Goal: Check status: Check status

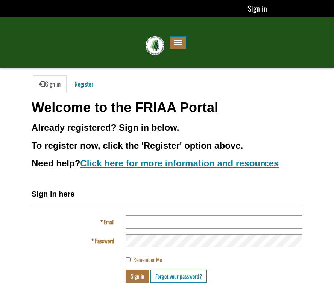
type input "**********"
click at [139, 274] on button "Sign in" at bounding box center [138, 275] width 24 height 13
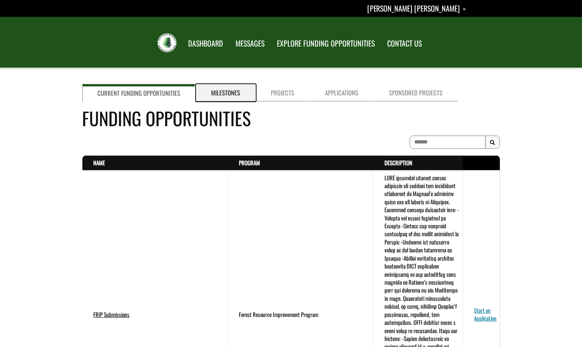
click at [217, 94] on link "Milestones" at bounding box center [226, 92] width 60 height 17
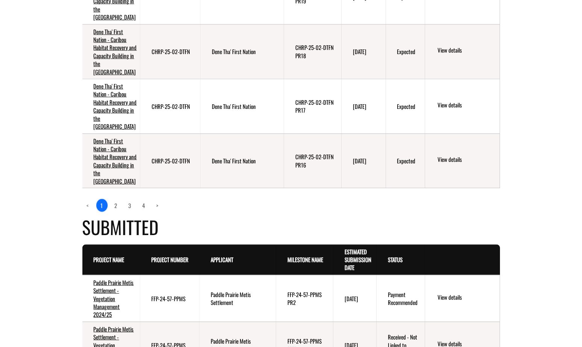
scroll to position [827, 0]
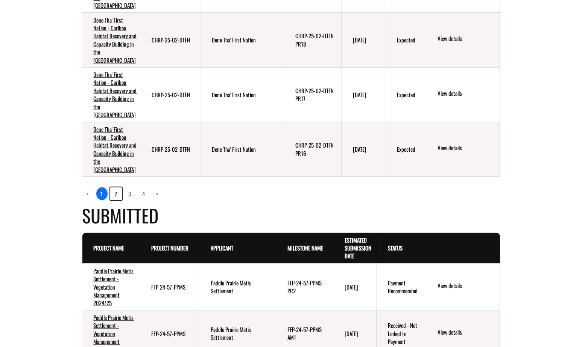
click at [115, 199] on link "2" at bounding box center [116, 194] width 12 height 13
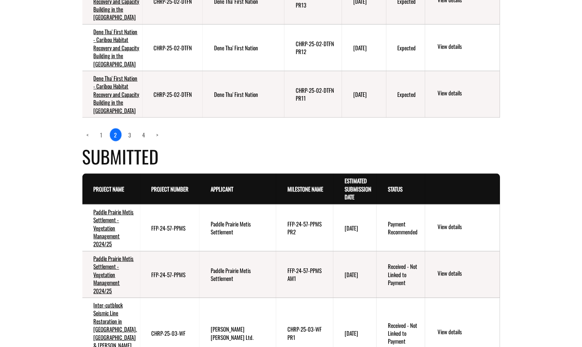
scroll to position [902, 0]
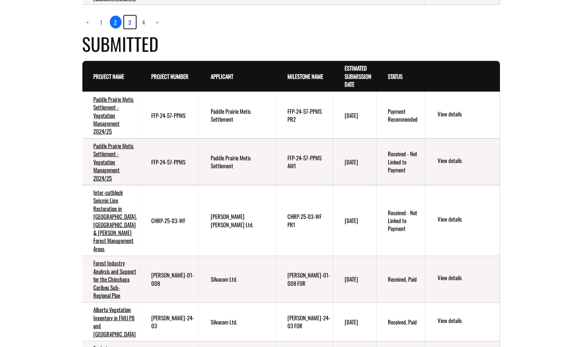
click at [129, 29] on link "3" at bounding box center [130, 22] width 12 height 13
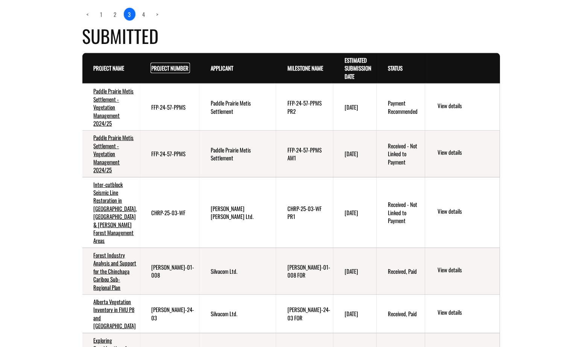
click at [155, 72] on link "Project Number . sort descending" at bounding box center [170, 68] width 37 height 8
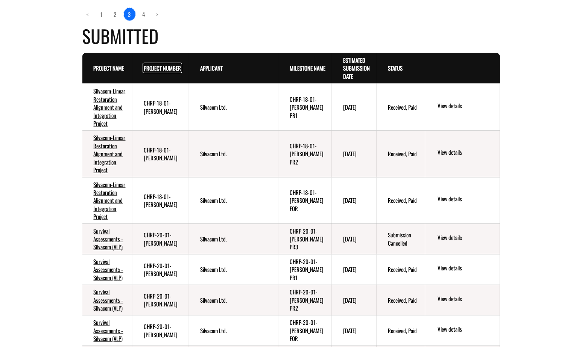
click at [155, 72] on link "Project Number . sort descending" at bounding box center [162, 68] width 37 height 8
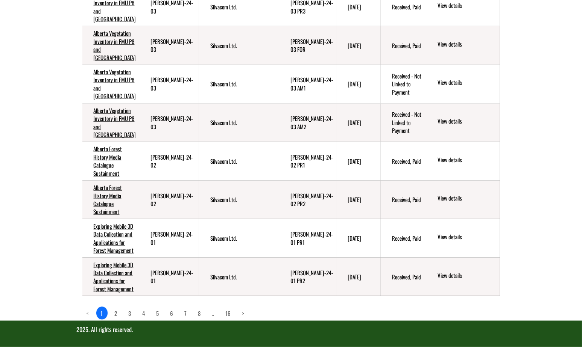
scroll to position [1273, 0]
click at [115, 304] on link "2" at bounding box center [116, 313] width 12 height 13
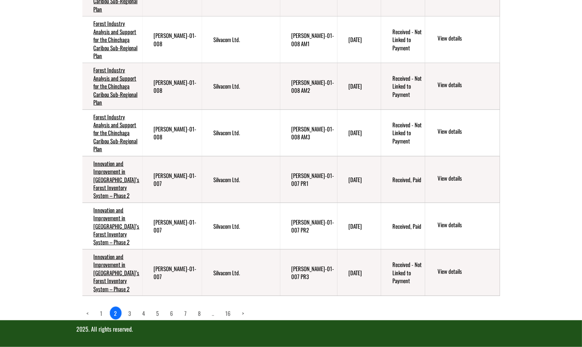
scroll to position [1281, 0]
click at [130, 304] on link "3" at bounding box center [130, 313] width 12 height 13
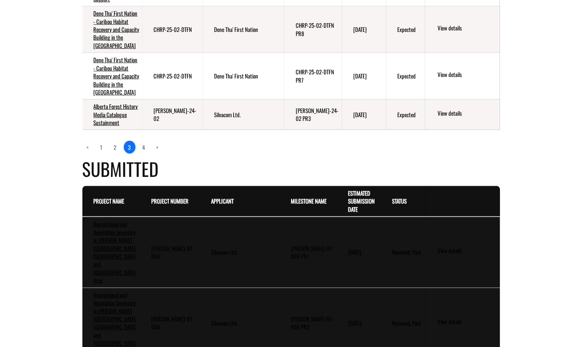
scroll to position [1651, 0]
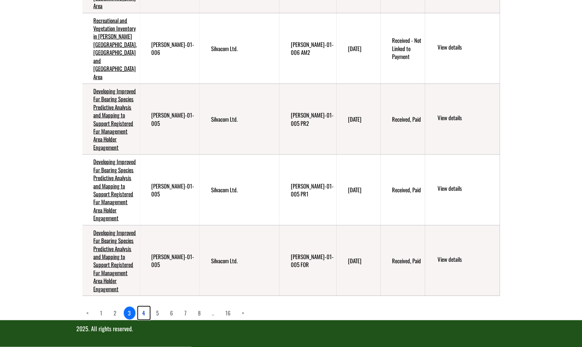
click at [143, 304] on link "4" at bounding box center [144, 313] width 12 height 13
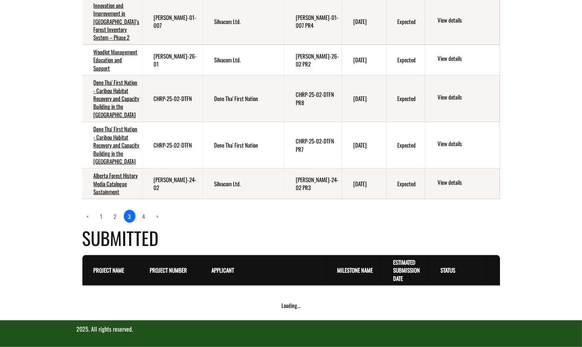
scroll to position [1322, 0]
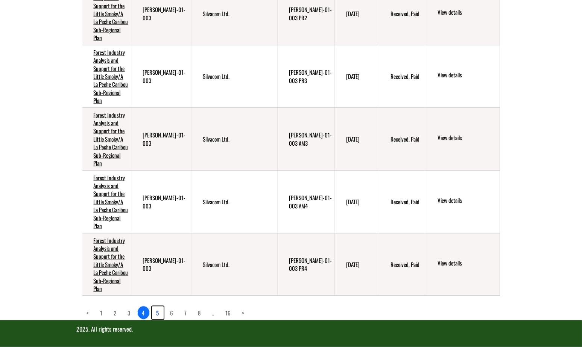
click at [158, 304] on link "5" at bounding box center [158, 313] width 12 height 13
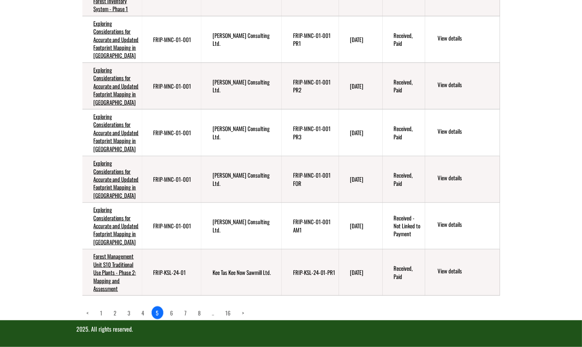
scroll to position [1281, 0]
click at [101, 304] on link "1" at bounding box center [101, 313] width 11 height 13
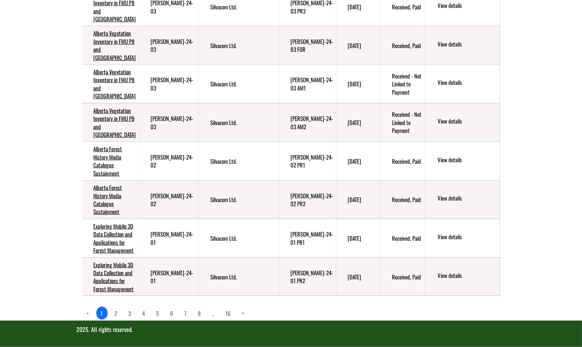
scroll to position [1273, 0]
click at [117, 304] on link "2" at bounding box center [116, 313] width 12 height 13
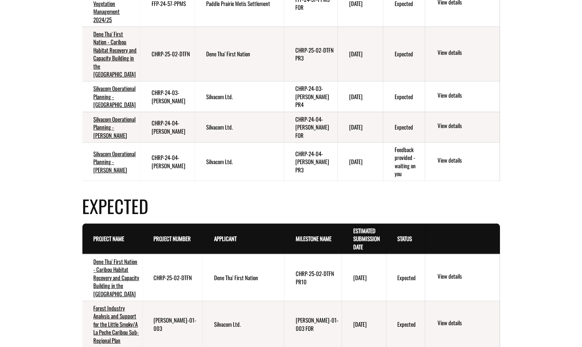
scroll to position [0, 0]
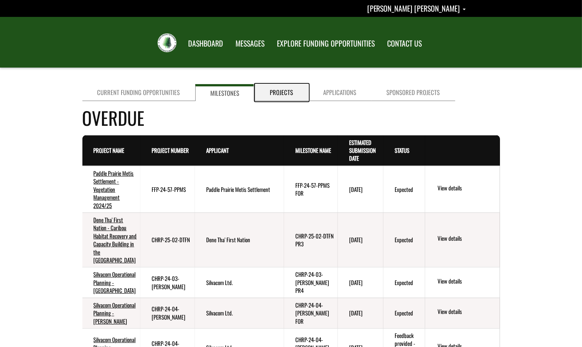
click at [279, 94] on link "Projects" at bounding box center [281, 92] width 53 height 17
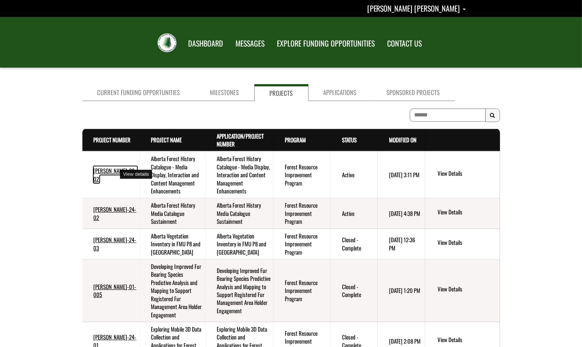
click at [103, 170] on link "FRIP-SILVA-26-02" at bounding box center [115, 175] width 43 height 16
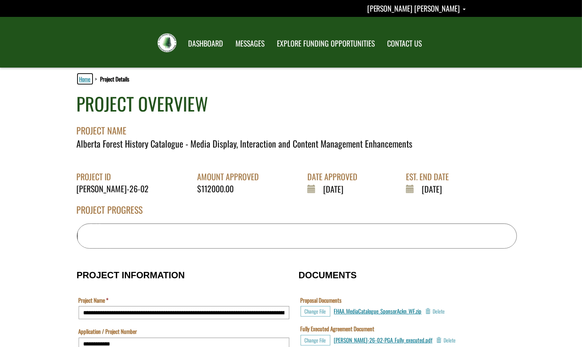
click at [83, 82] on link "Home" at bounding box center [85, 79] width 14 height 10
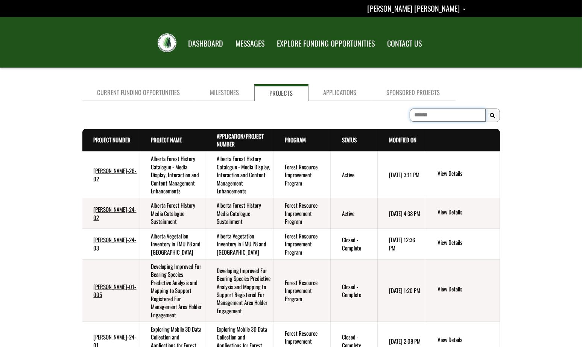
click at [426, 118] on input "To search on partial text, use the asterisk (*) wildcard character." at bounding box center [447, 115] width 76 height 13
click at [434, 115] on input "To search on partial text, use the asterisk (*) wildcard character." at bounding box center [447, 115] width 76 height 13
paste input "**********"
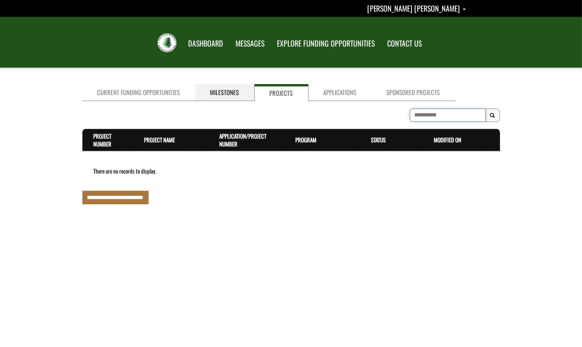
type input "**********"
click at [231, 91] on link "Milestones" at bounding box center [224, 92] width 59 height 17
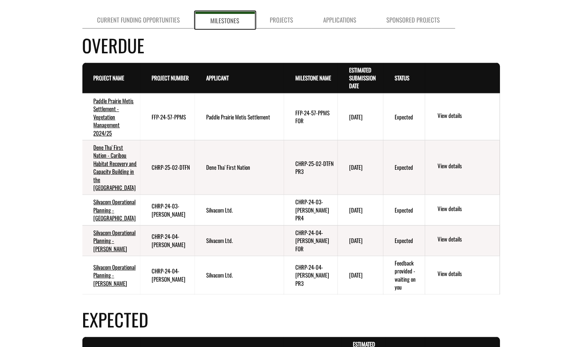
scroll to position [75, 0]
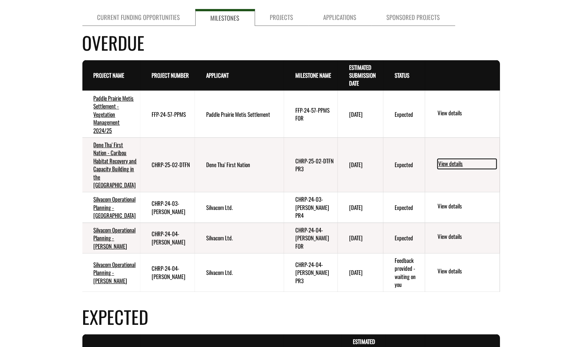
click at [453, 167] on link "View details" at bounding box center [466, 164] width 59 height 10
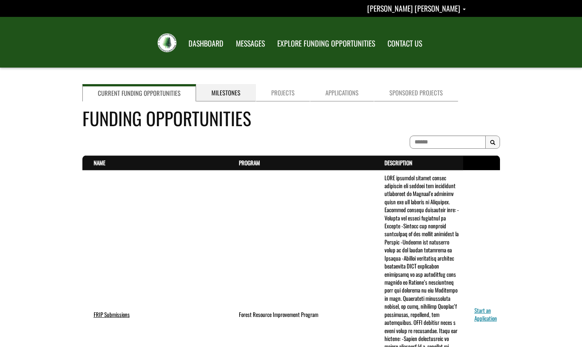
scroll to position [75, 0]
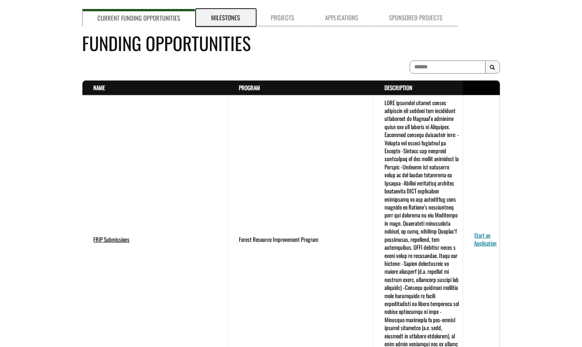
click at [227, 20] on link "Milestones" at bounding box center [226, 17] width 60 height 17
